Goal: Navigation & Orientation: Find specific page/section

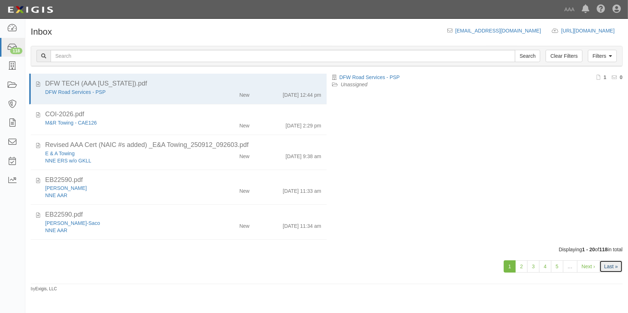
click at [609, 267] on link "Last »" at bounding box center [611, 267] width 23 height 12
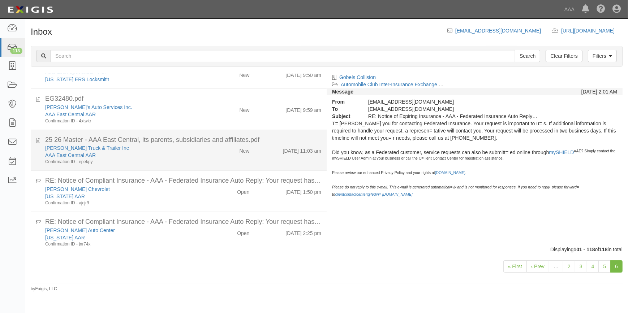
scroll to position [551, 0]
